Goal: Task Accomplishment & Management: Complete application form

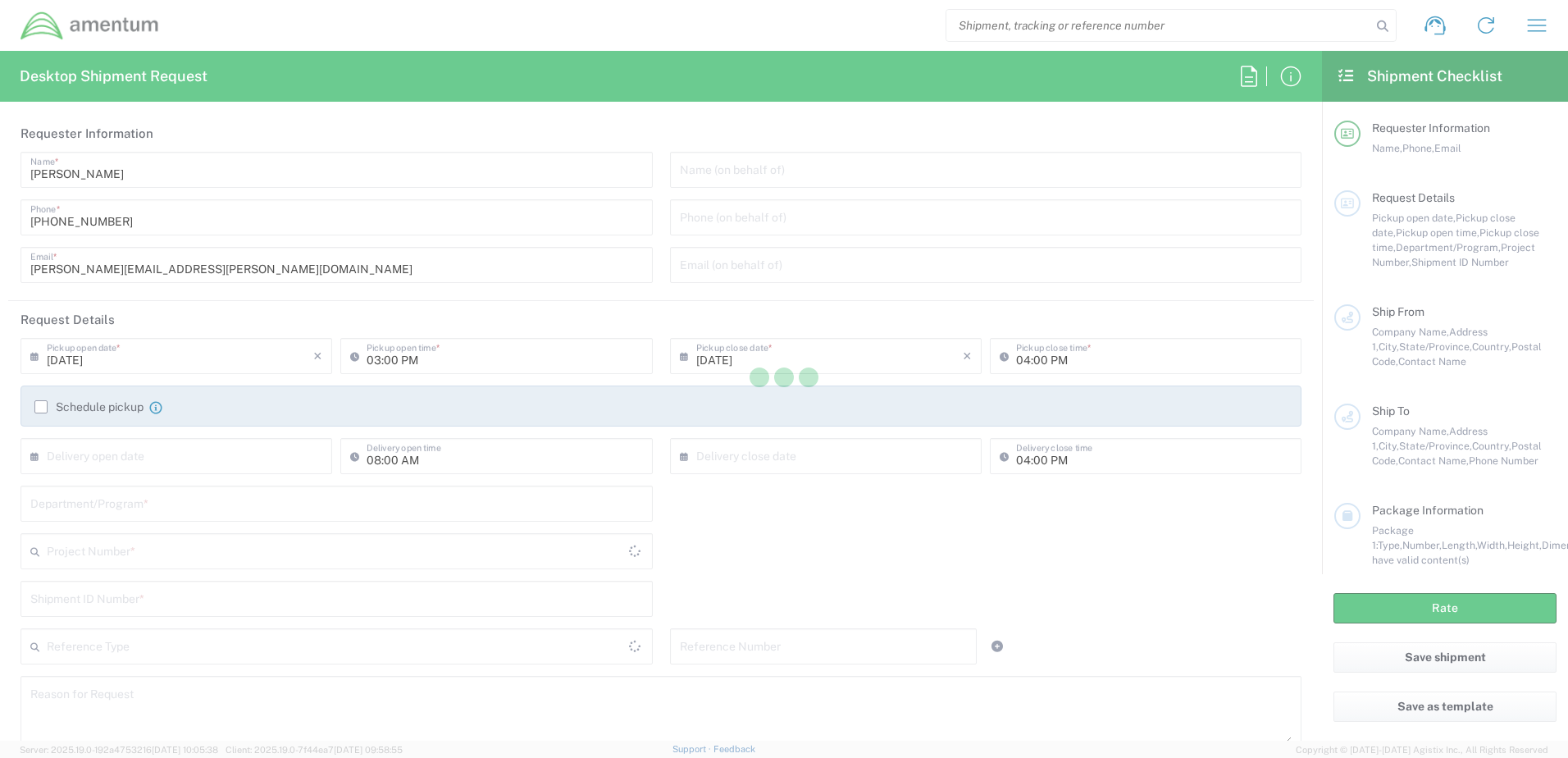
type input "[GEOGRAPHIC_DATA]"
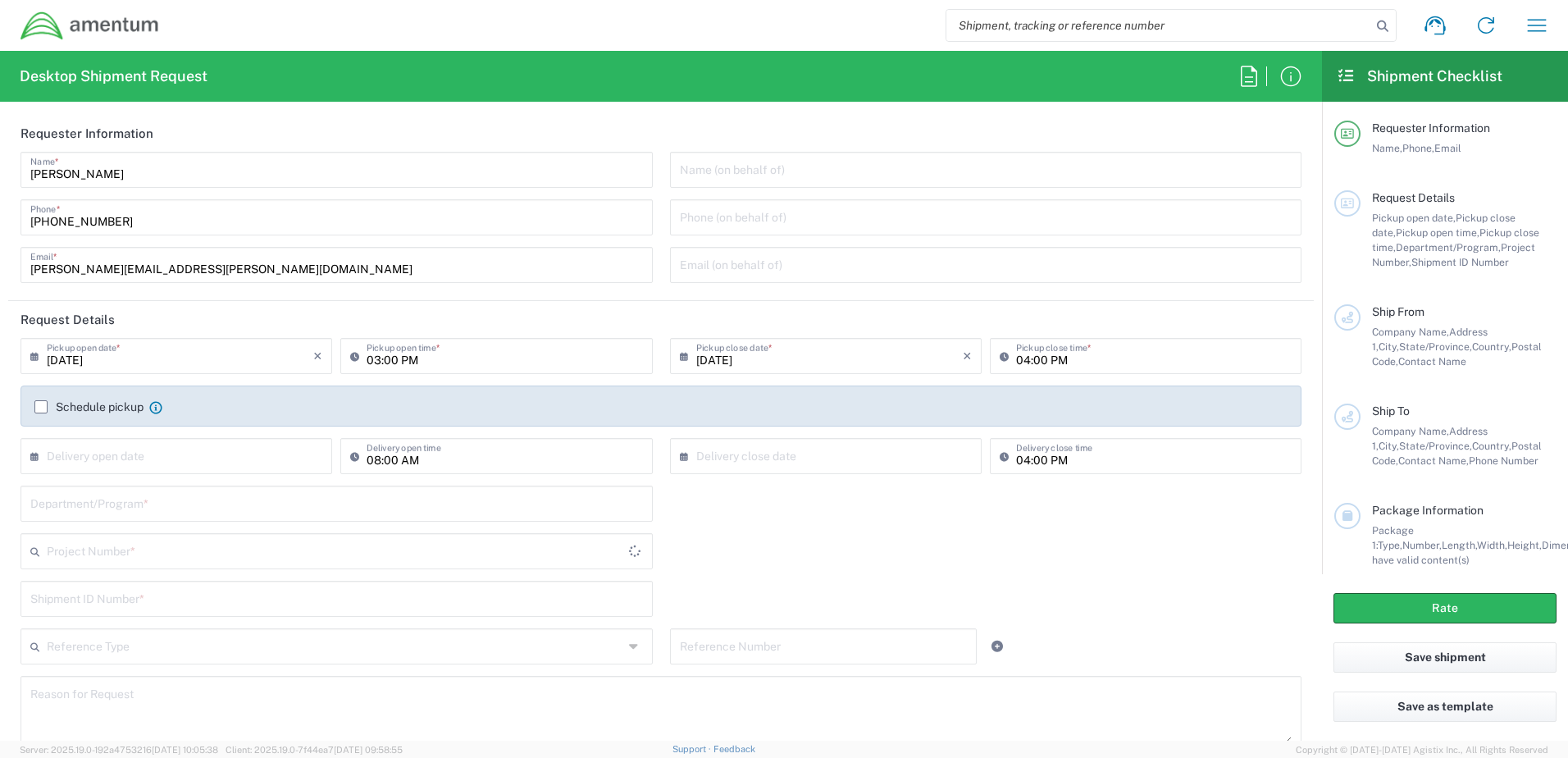
type input "[GEOGRAPHIC_DATA]"
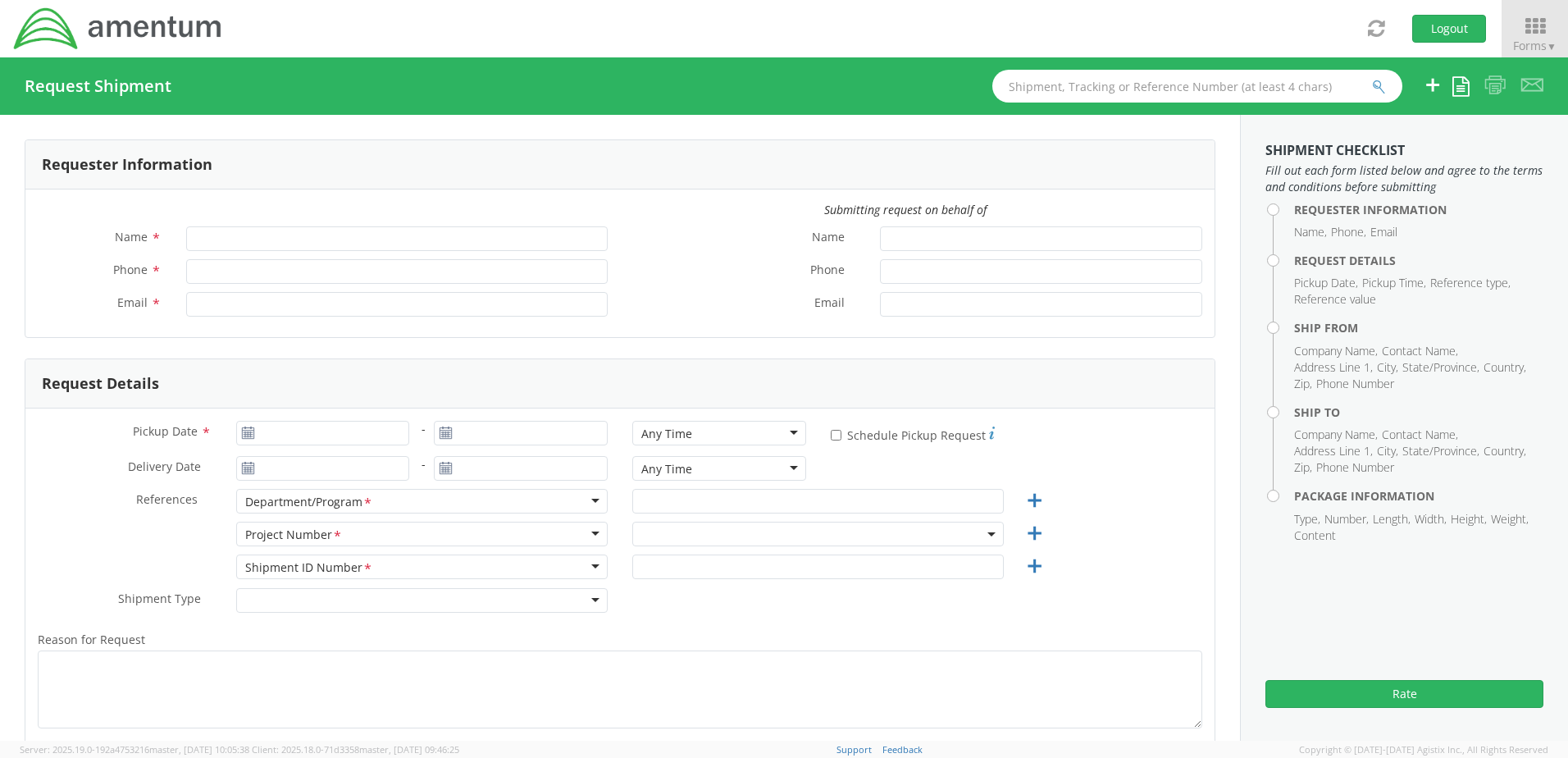
type input "[PERSON_NAME]"
type input "[PHONE_NUMBER]"
type input "[PERSON_NAME][EMAIL_ADDRESS][PERSON_NAME][DOMAIN_NAME]"
select select "4581.415.CPMTN1.OP4.T2C2.0004"
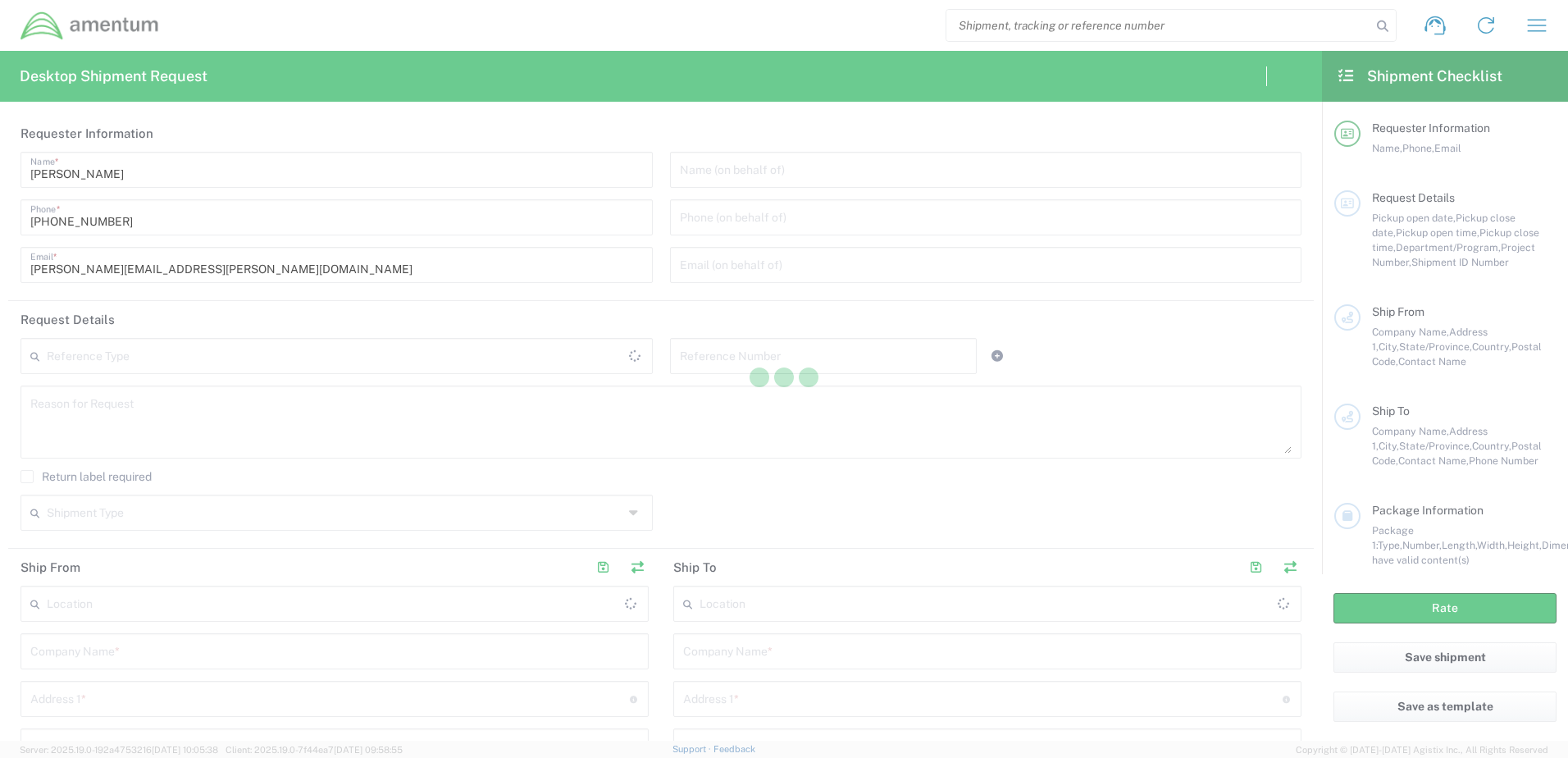
type input "United States"
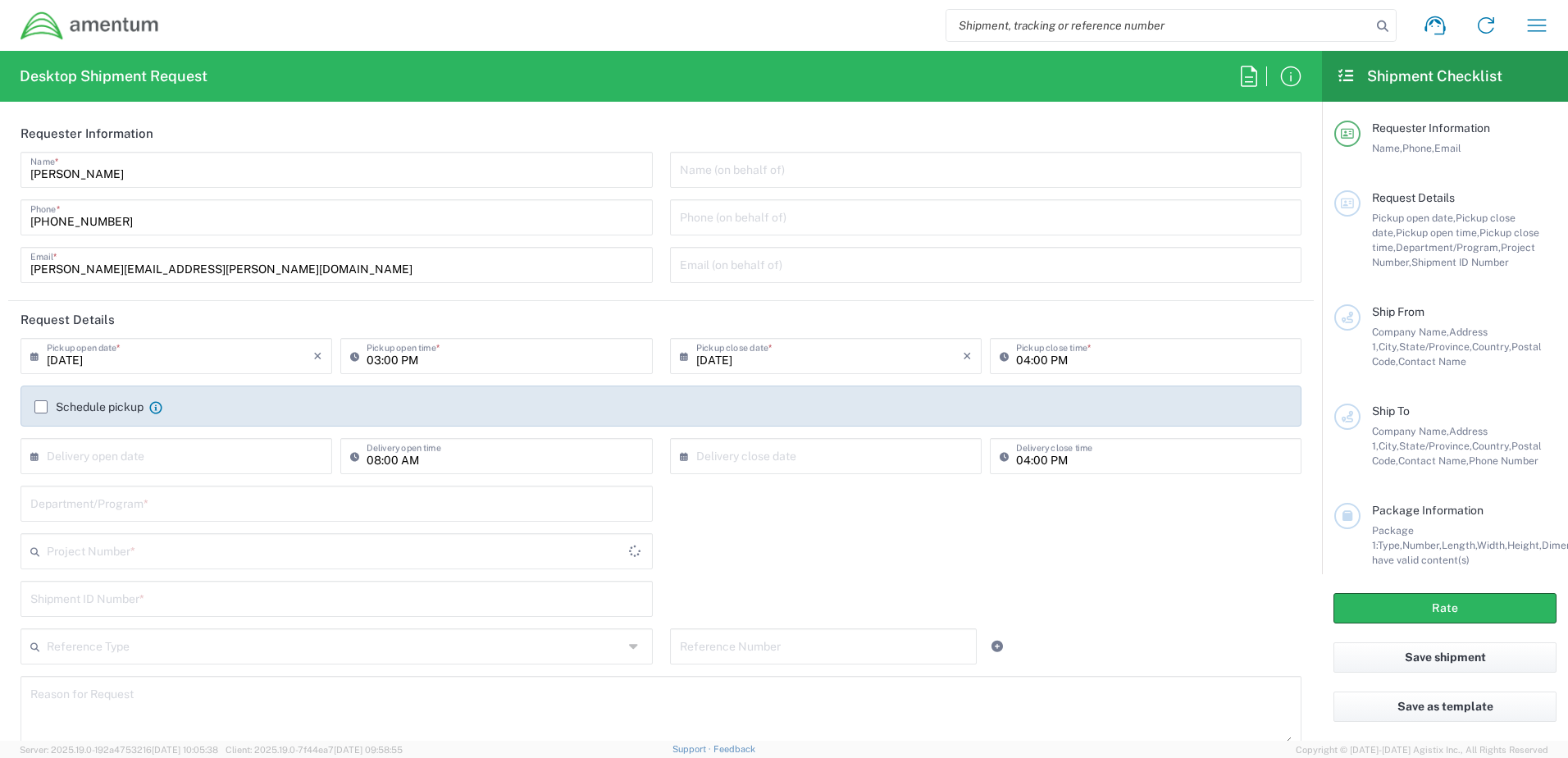
type input "United States"
